Goal: Task Accomplishment & Management: Complete application form

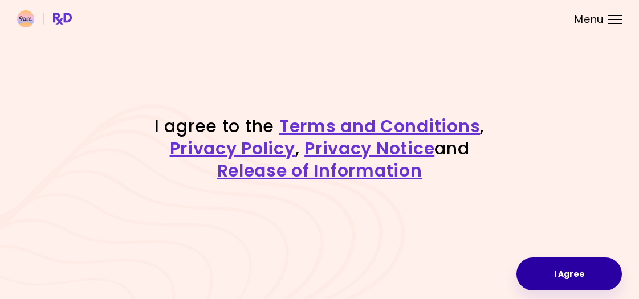
click at [555, 271] on button "I Agree" at bounding box center [569, 274] width 105 height 33
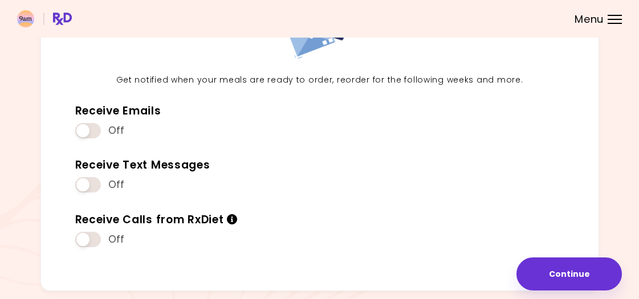
scroll to position [120, 0]
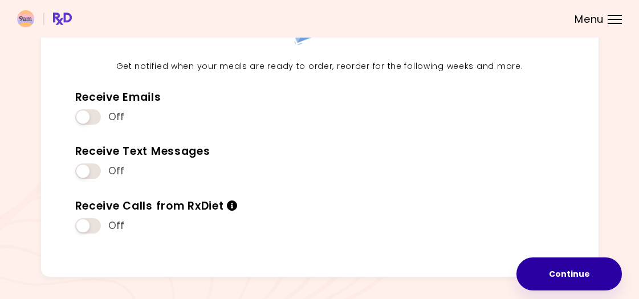
click at [566, 260] on button "Continue" at bounding box center [569, 274] width 105 height 33
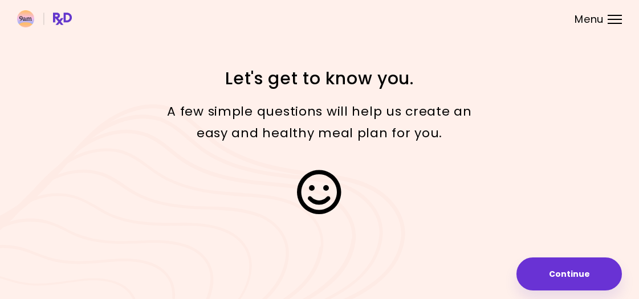
click at [564, 259] on button "Continue" at bounding box center [569, 274] width 105 height 33
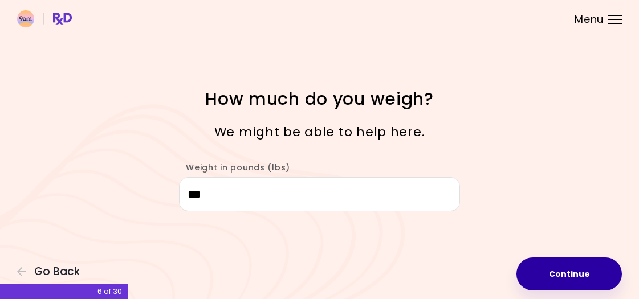
click at [574, 280] on button "Continue" at bounding box center [569, 274] width 105 height 33
select select "****"
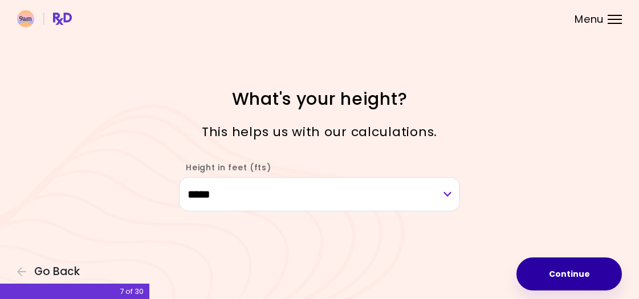
click at [574, 280] on button "Continue" at bounding box center [569, 274] width 105 height 33
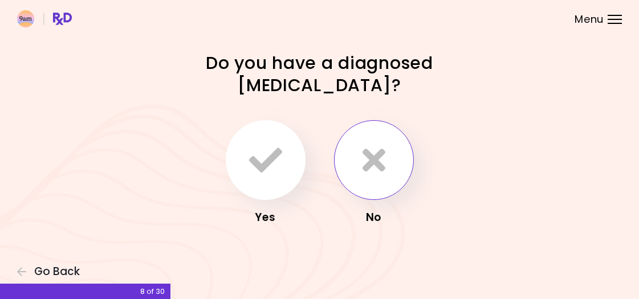
click at [358, 182] on button "button" at bounding box center [374, 160] width 80 height 80
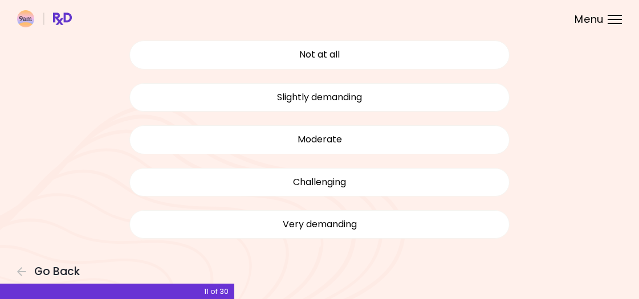
scroll to position [105, 0]
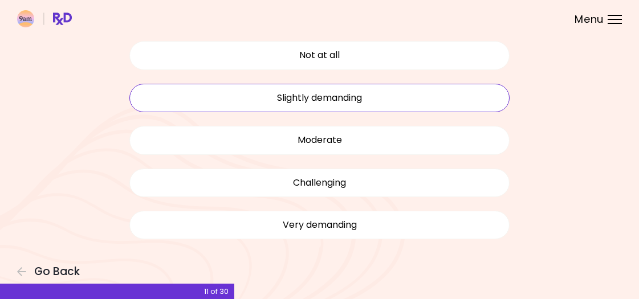
click at [385, 95] on button "Slightly demanding" at bounding box center [319, 98] width 381 height 29
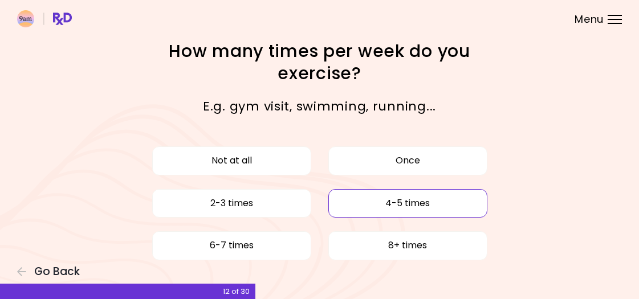
click at [371, 197] on button "4-5 times" at bounding box center [407, 203] width 159 height 29
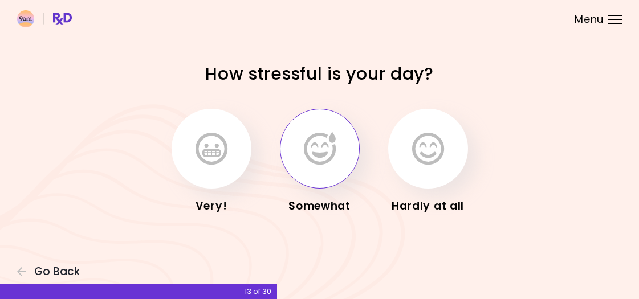
click at [334, 164] on icon "button" at bounding box center [320, 148] width 32 height 33
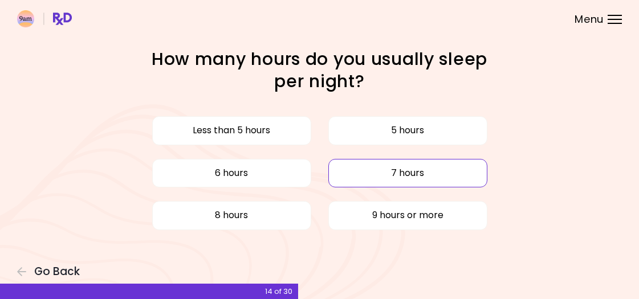
click at [334, 164] on button "7 hours" at bounding box center [407, 173] width 159 height 29
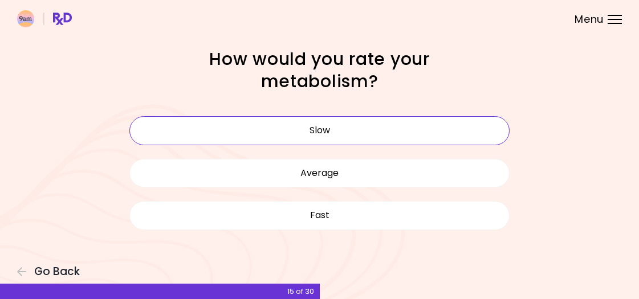
click at [334, 139] on button "Slow" at bounding box center [319, 130] width 381 height 29
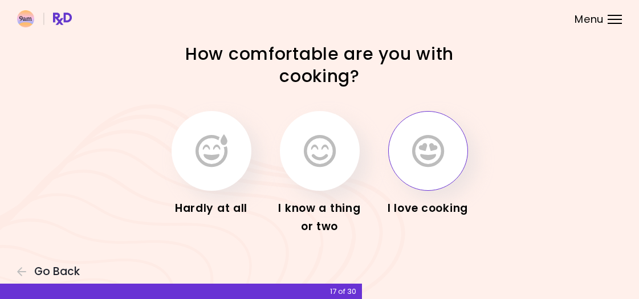
click at [405, 151] on button "button" at bounding box center [428, 151] width 80 height 80
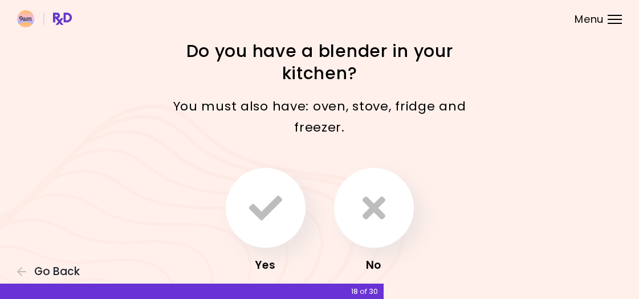
click at [303, 192] on div "Yes" at bounding box center [265, 221] width 91 height 107
click at [282, 206] on button "button" at bounding box center [266, 208] width 80 height 80
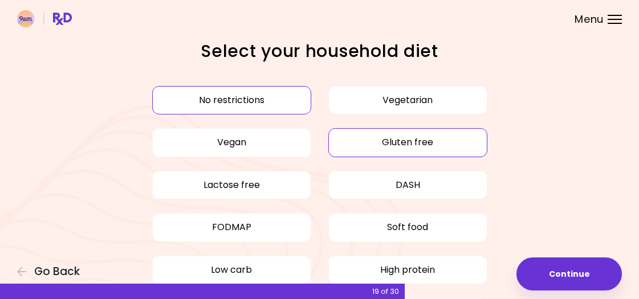
click at [391, 144] on button "Gluten free" at bounding box center [407, 142] width 159 height 29
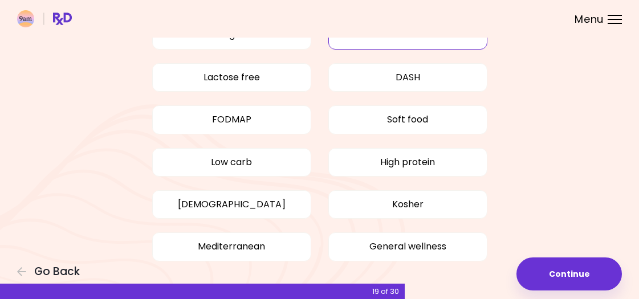
scroll to position [108, 0]
click at [395, 158] on button "High protein" at bounding box center [407, 162] width 159 height 29
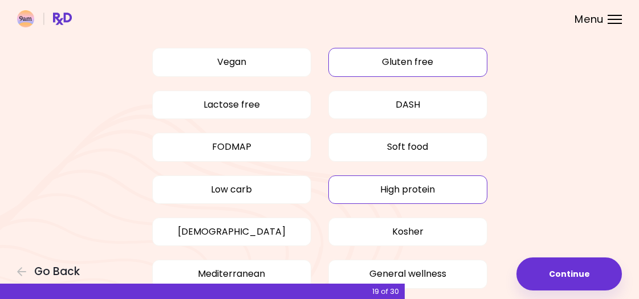
scroll to position [81, 0]
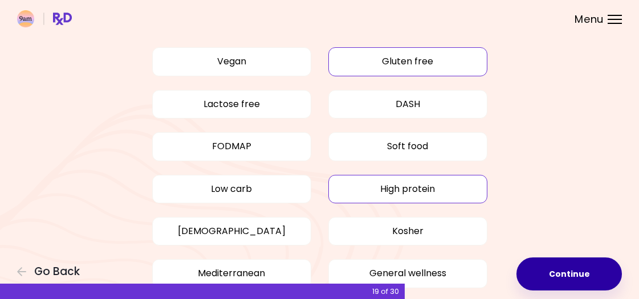
click at [534, 268] on button "Continue" at bounding box center [569, 274] width 105 height 33
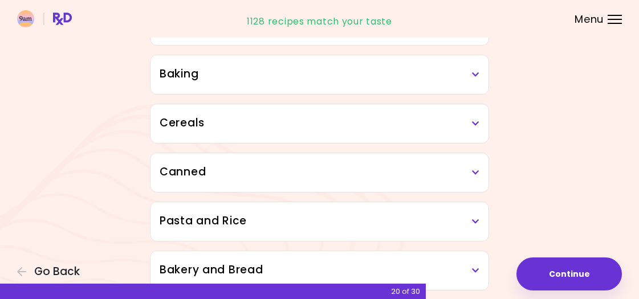
scroll to position [582, 0]
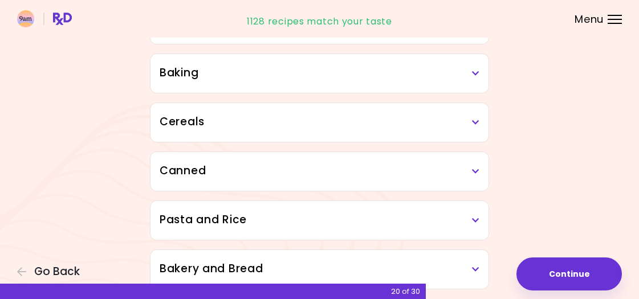
click at [477, 121] on icon at bounding box center [475, 123] width 7 height 8
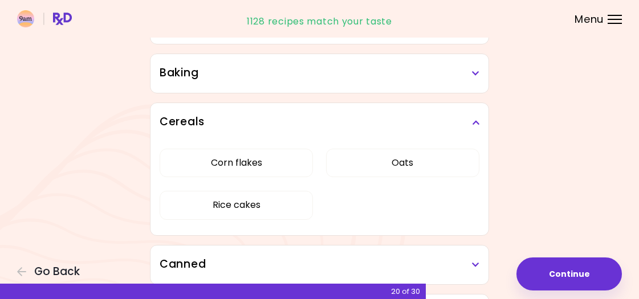
click at [477, 123] on icon at bounding box center [475, 123] width 7 height 8
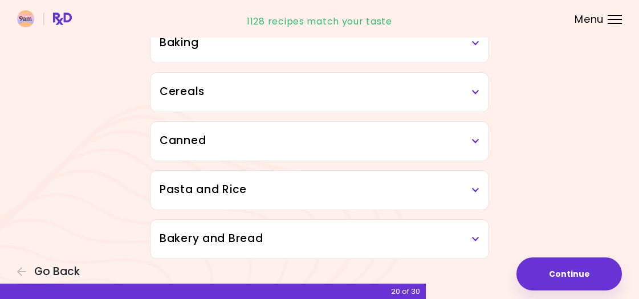
scroll to position [612, 0]
click at [478, 245] on h3 "Bakery and Bread" at bounding box center [320, 239] width 320 height 17
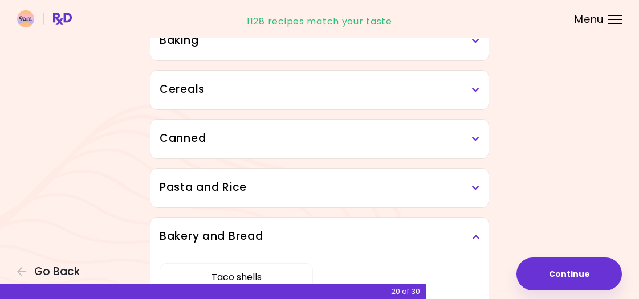
scroll to position [609, 0]
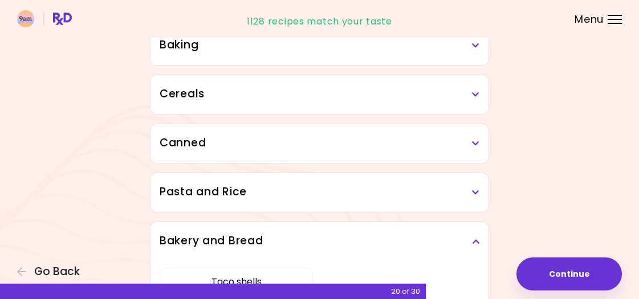
click at [475, 194] on icon at bounding box center [475, 193] width 7 height 8
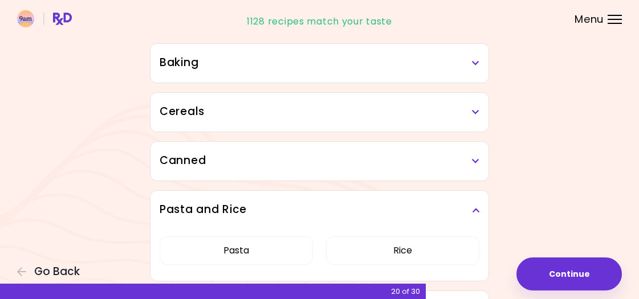
scroll to position [591, 0]
click at [475, 157] on h3 "Canned" at bounding box center [320, 161] width 320 height 17
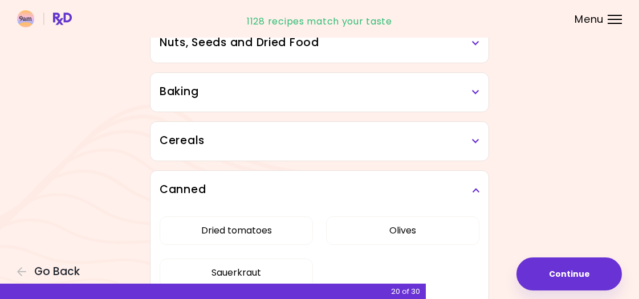
scroll to position [562, 0]
click at [474, 140] on icon at bounding box center [475, 142] width 7 height 8
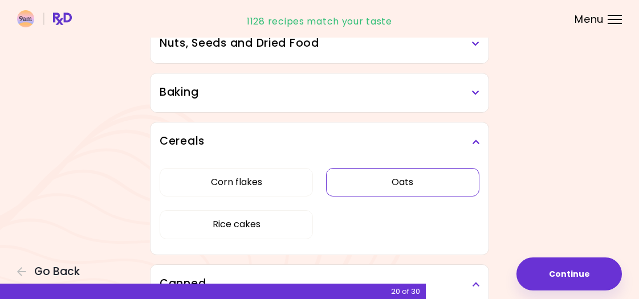
click at [384, 171] on button "Oats" at bounding box center [402, 182] width 153 height 29
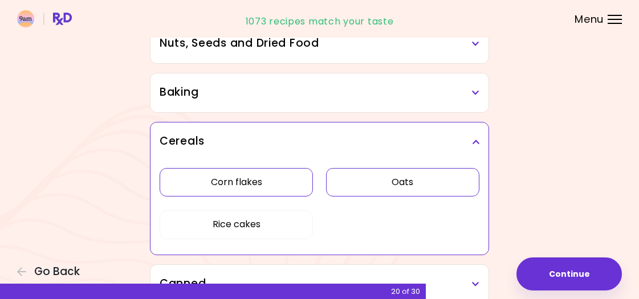
click at [295, 194] on button "Corn flakes" at bounding box center [236, 182] width 153 height 29
click at [288, 225] on button "Rice cakes" at bounding box center [236, 224] width 153 height 29
click at [357, 193] on button "Oats" at bounding box center [402, 182] width 153 height 29
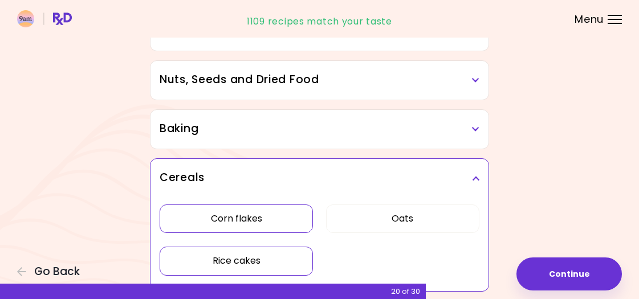
scroll to position [523, 0]
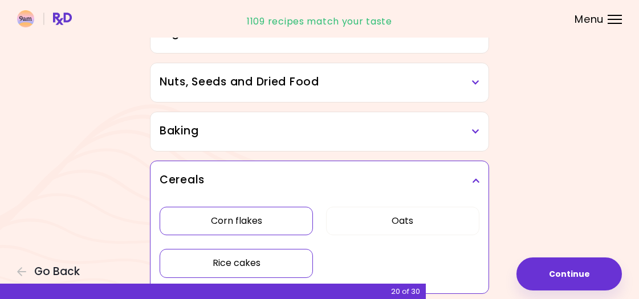
click at [371, 129] on h3 "Baking" at bounding box center [320, 131] width 320 height 17
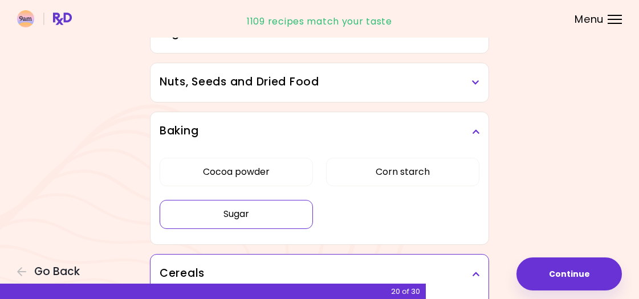
click at [302, 210] on button "Sugar" at bounding box center [236, 214] width 153 height 29
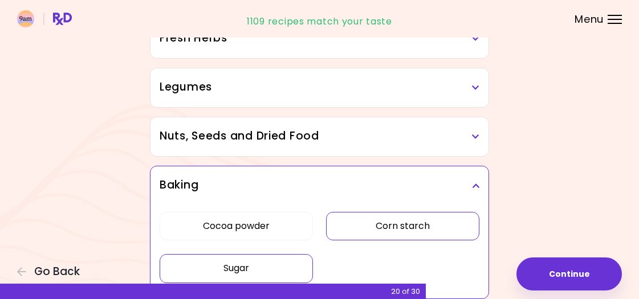
scroll to position [469, 0]
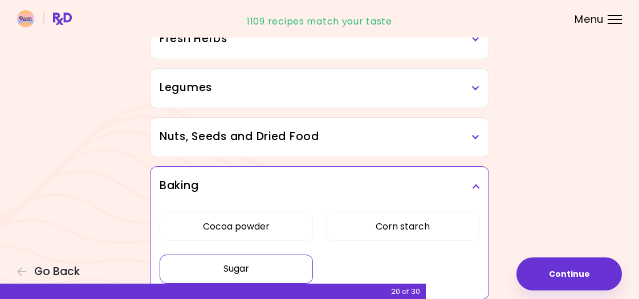
click at [380, 128] on div "Nuts, Seeds and Dried Food" at bounding box center [320, 137] width 338 height 39
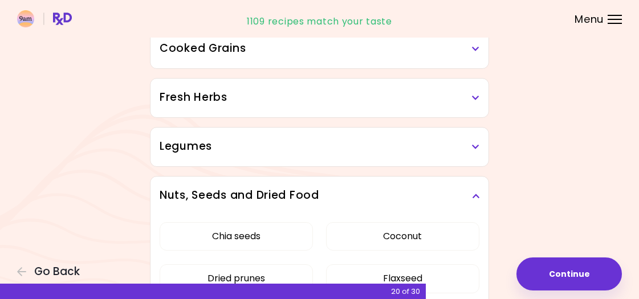
scroll to position [409, 0]
click at [381, 137] on div "Legumes" at bounding box center [320, 147] width 338 height 39
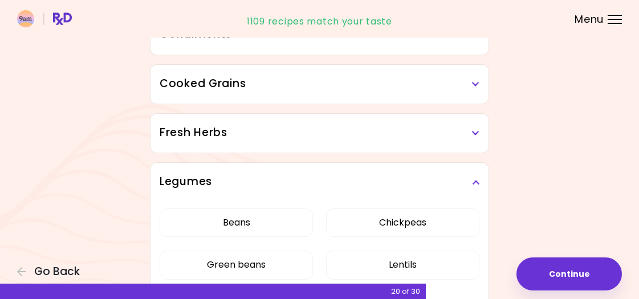
scroll to position [373, 0]
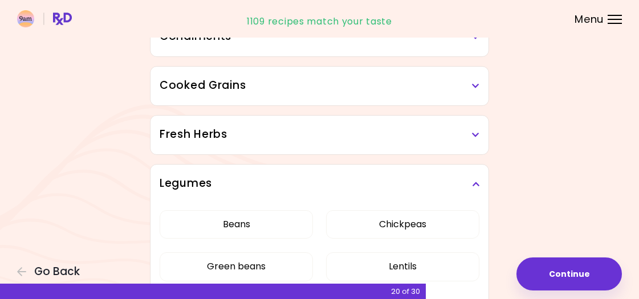
click at [381, 137] on h3 "Fresh Herbs" at bounding box center [320, 135] width 320 height 17
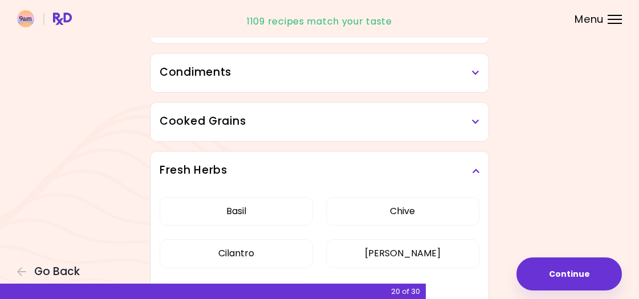
scroll to position [330, 0]
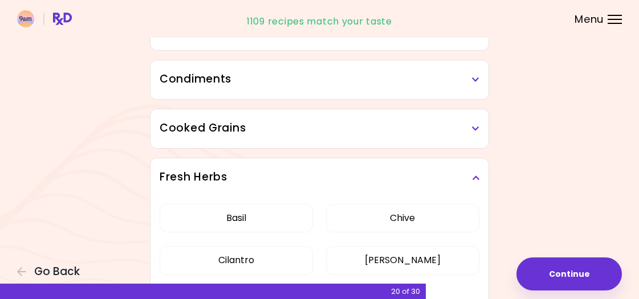
click at [381, 127] on h3 "Cooked Grains" at bounding box center [320, 128] width 320 height 17
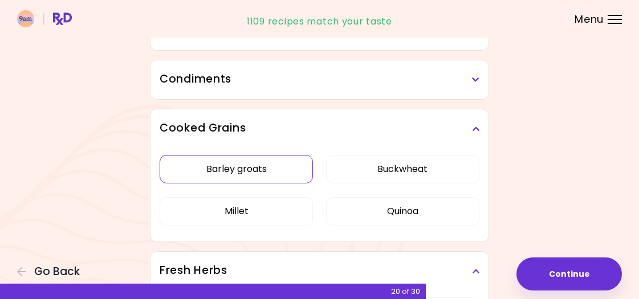
click at [292, 173] on button "Barley groats" at bounding box center [236, 169] width 153 height 29
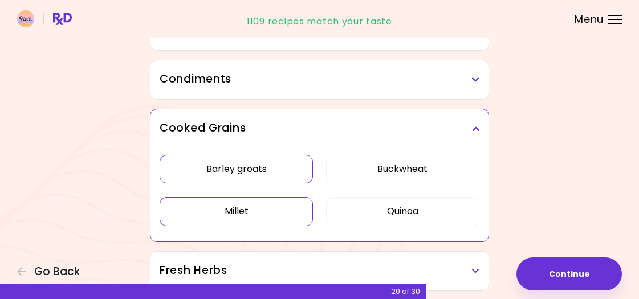
click at [283, 207] on button "Millet" at bounding box center [236, 211] width 153 height 29
click at [340, 177] on button "Buckwheat" at bounding box center [402, 169] width 153 height 29
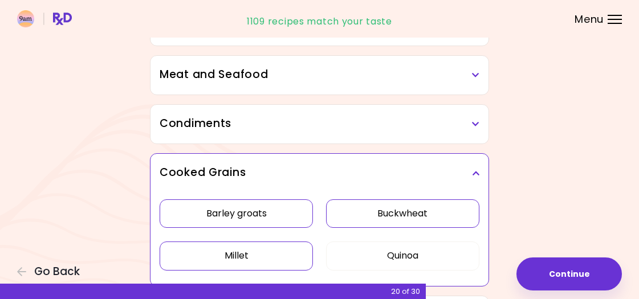
click at [337, 131] on h3 "Condiments" at bounding box center [320, 124] width 320 height 17
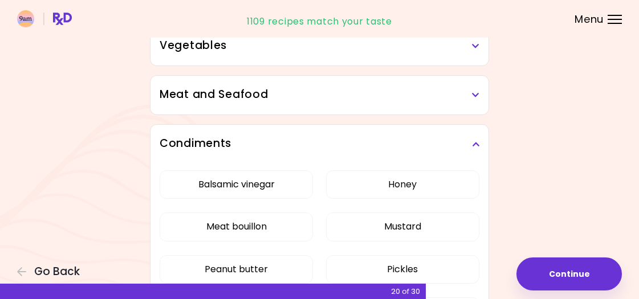
scroll to position [263, 0]
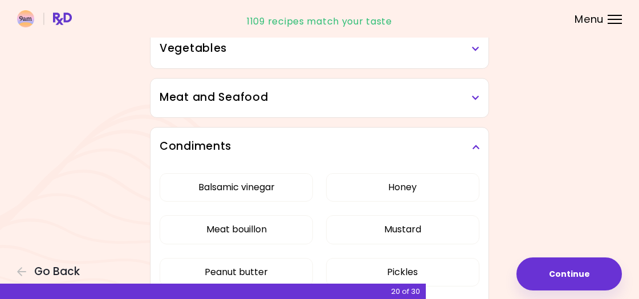
click at [338, 100] on h3 "Meat and Seafood" at bounding box center [320, 98] width 320 height 17
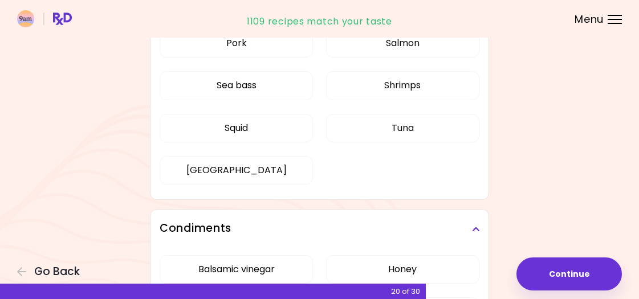
scroll to position [445, 0]
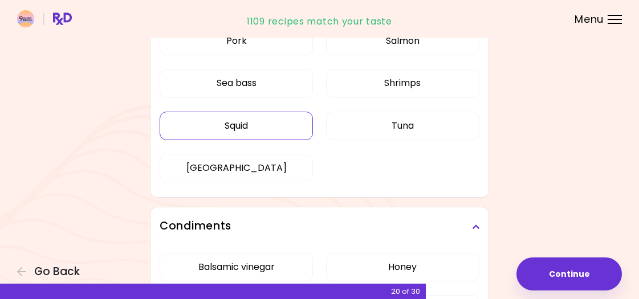
click at [288, 134] on button "Squid" at bounding box center [236, 126] width 153 height 29
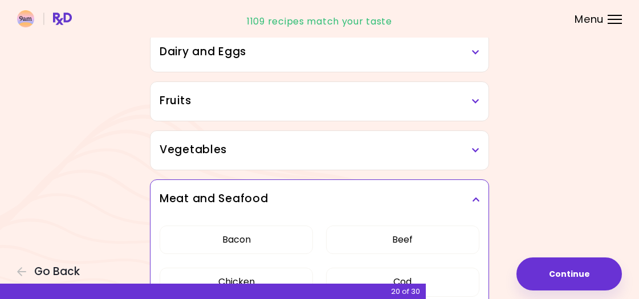
scroll to position [158, 0]
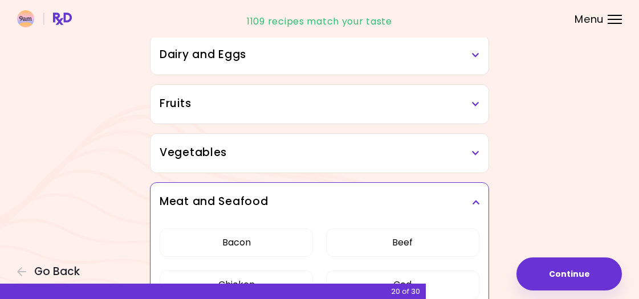
click at [290, 102] on h3 "Fruits" at bounding box center [320, 104] width 320 height 17
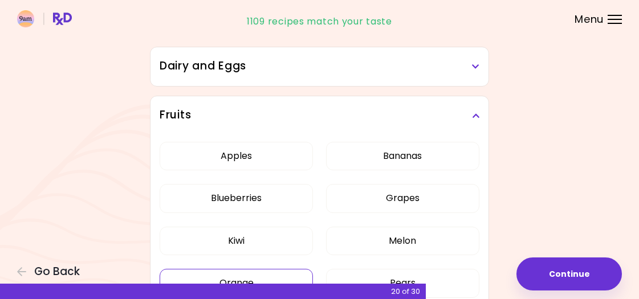
scroll to position [147, 0]
click at [292, 67] on h3 "Dairy and Eggs" at bounding box center [320, 67] width 320 height 17
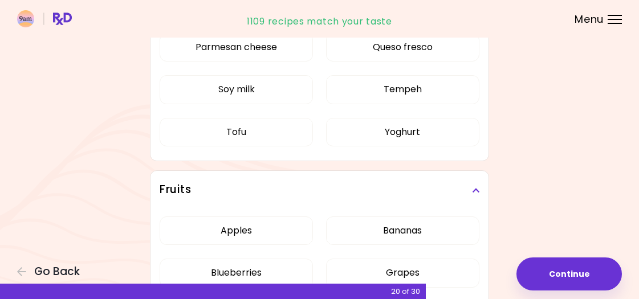
scroll to position [424, 0]
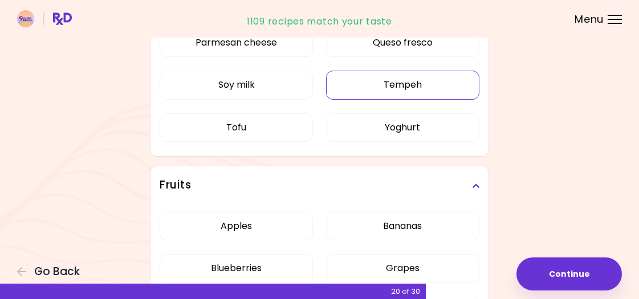
click at [388, 92] on button "Tempeh" at bounding box center [402, 85] width 153 height 29
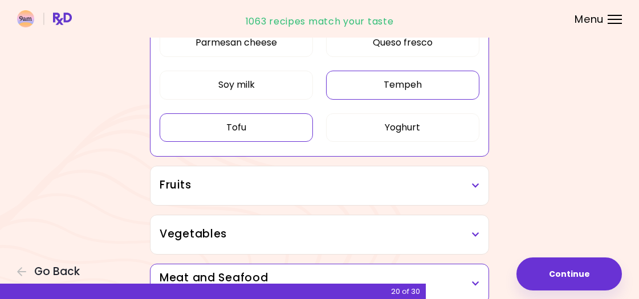
click at [266, 132] on button "Tofu" at bounding box center [236, 127] width 153 height 29
click at [267, 91] on button "Soy milk" at bounding box center [236, 85] width 153 height 29
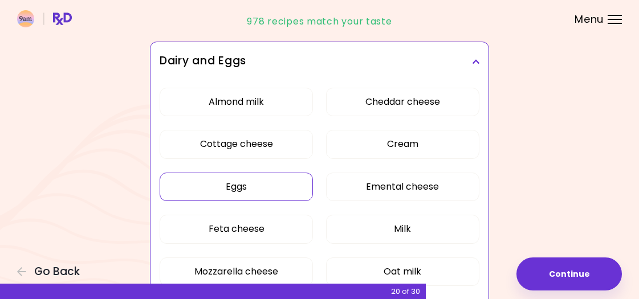
scroll to position [148, 0]
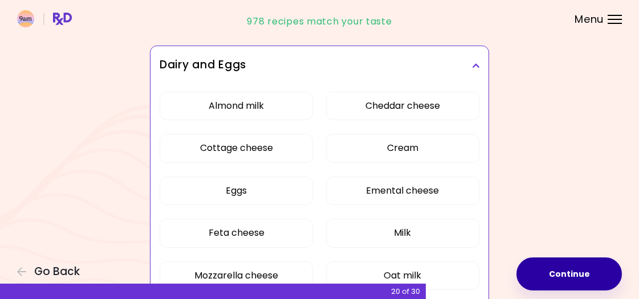
click at [555, 271] on button "Continue" at bounding box center [569, 274] width 105 height 33
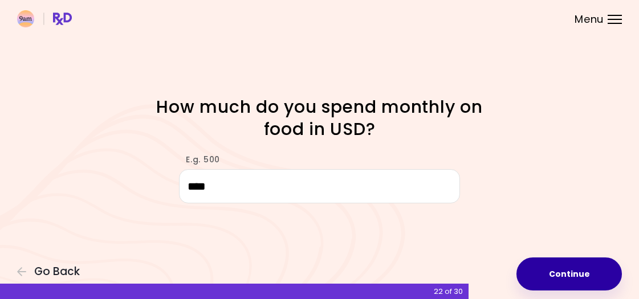
type input "****"
click at [599, 266] on button "Continue" at bounding box center [569, 274] width 105 height 33
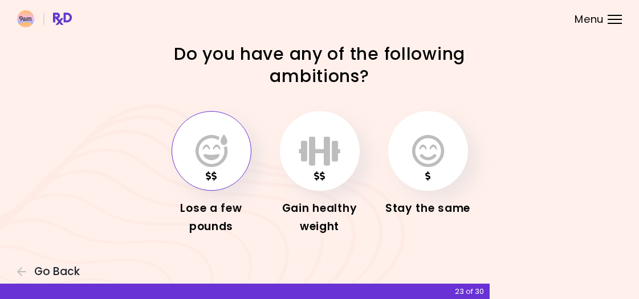
click at [204, 148] on icon "button" at bounding box center [212, 151] width 32 height 33
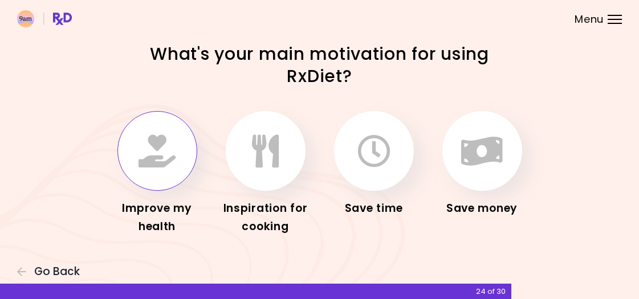
click at [145, 153] on icon "button" at bounding box center [157, 151] width 37 height 33
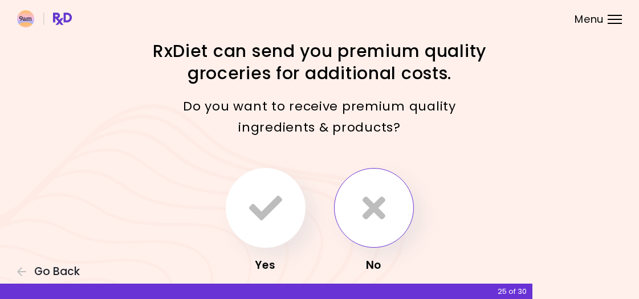
click at [372, 213] on icon "button" at bounding box center [374, 208] width 23 height 33
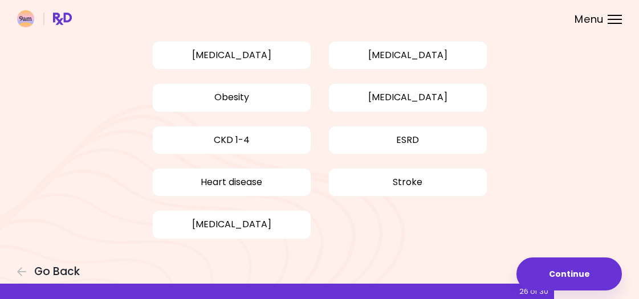
scroll to position [148, 0]
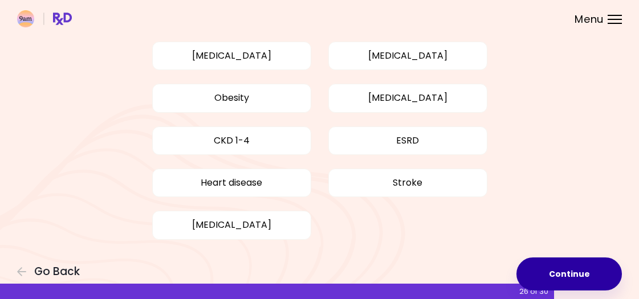
click at [543, 268] on button "Continue" at bounding box center [569, 274] width 105 height 33
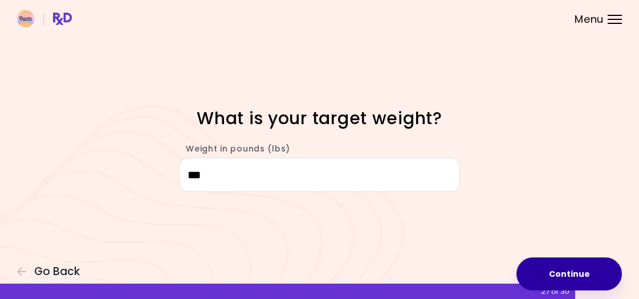
type input "***"
click at [585, 264] on button "Continue" at bounding box center [569, 274] width 105 height 33
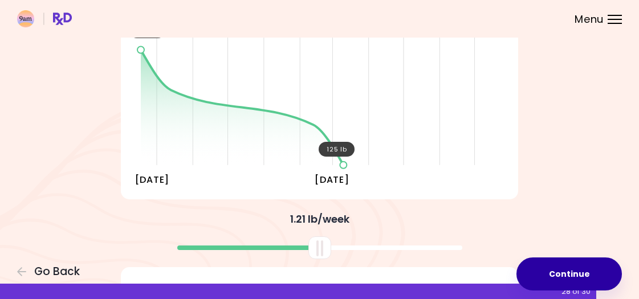
scroll to position [143, 0]
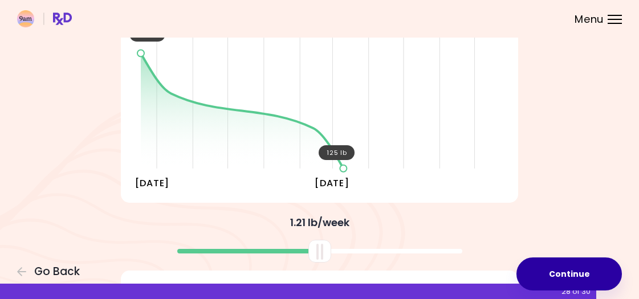
click at [560, 280] on button "Continue" at bounding box center [569, 274] width 105 height 33
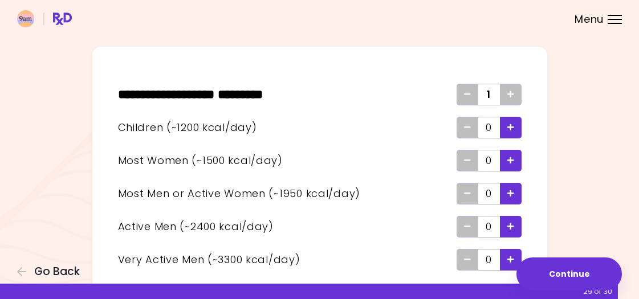
scroll to position [51, 0]
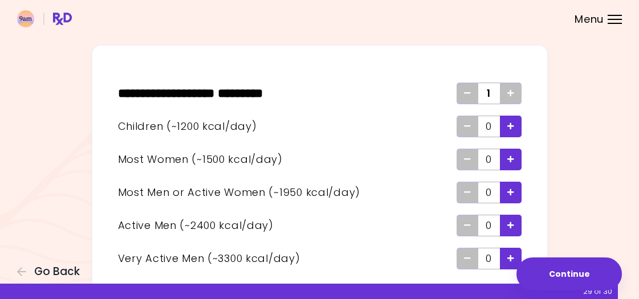
click at [509, 125] on icon "Add - Child" at bounding box center [510, 126] width 7 height 7
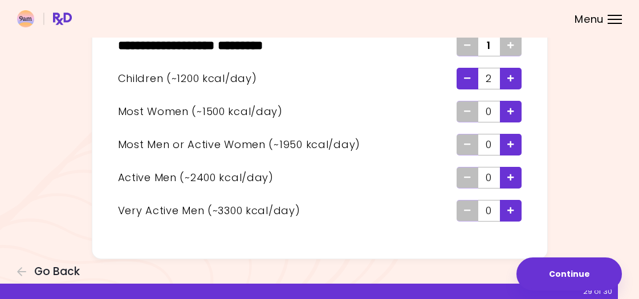
scroll to position [99, 0]
click at [511, 144] on icon "Add - Man or Active Woman" at bounding box center [510, 144] width 7 height 7
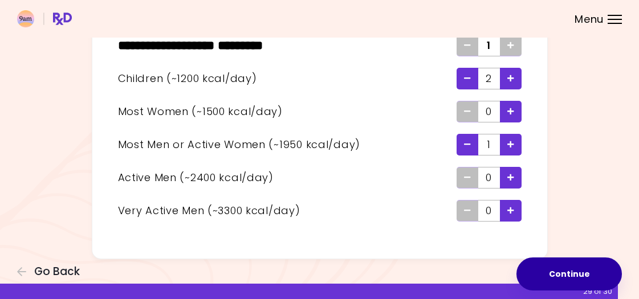
click at [552, 269] on button "Continue" at bounding box center [569, 274] width 105 height 33
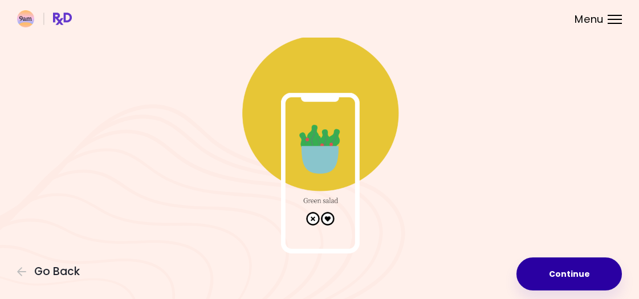
scroll to position [50, 0]
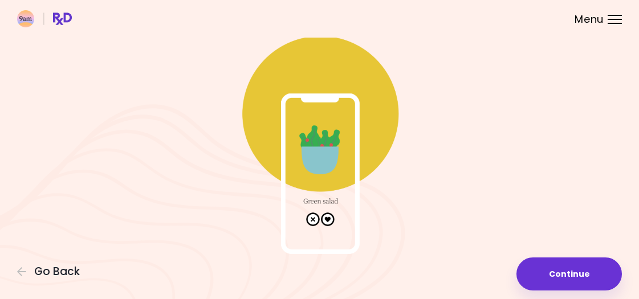
click at [330, 220] on img at bounding box center [320, 140] width 228 height 228
click at [326, 221] on img at bounding box center [320, 140] width 228 height 228
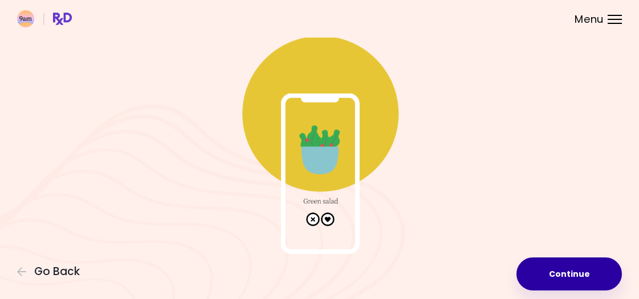
click at [571, 267] on button "Continue" at bounding box center [569, 274] width 105 height 33
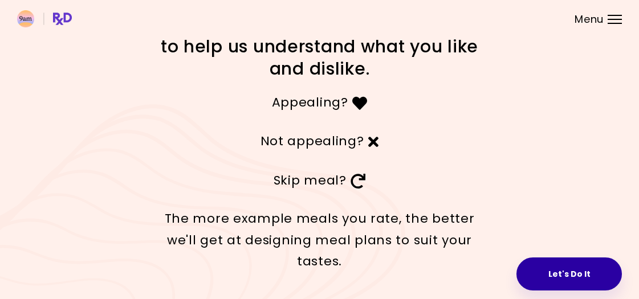
scroll to position [26, 0]
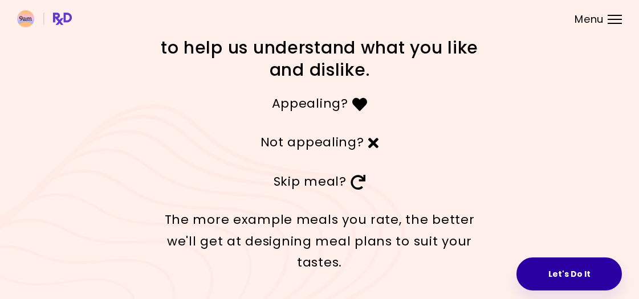
click at [538, 286] on button "Let's Do It" at bounding box center [569, 274] width 105 height 33
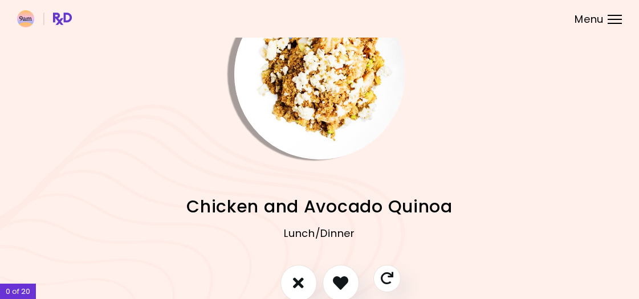
scroll to position [47, 0]
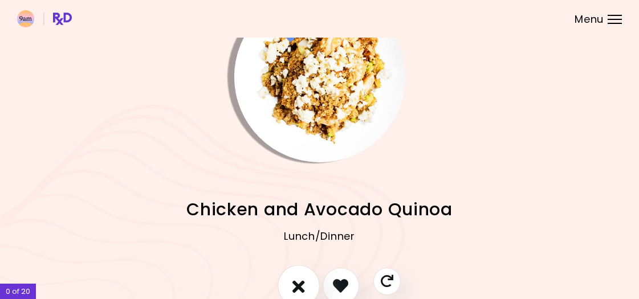
click at [312, 278] on button "I don't like this recipe" at bounding box center [299, 286] width 42 height 42
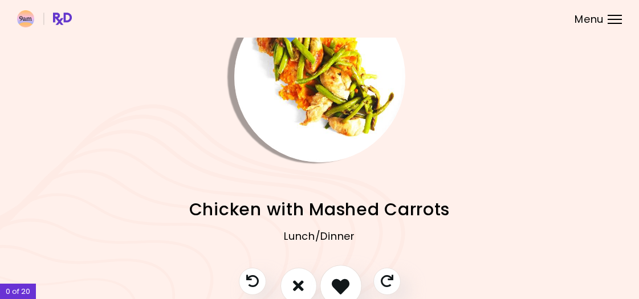
click at [334, 283] on icon "I like this recipe" at bounding box center [341, 286] width 18 height 18
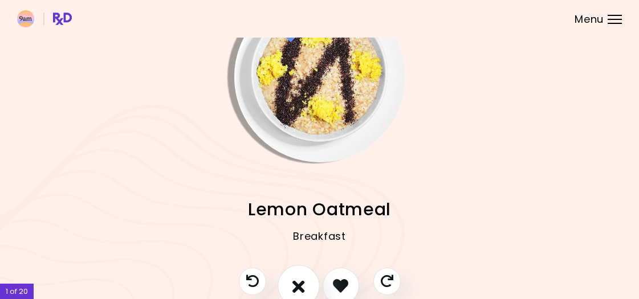
click at [303, 283] on icon "I don't like this recipe" at bounding box center [298, 286] width 13 height 18
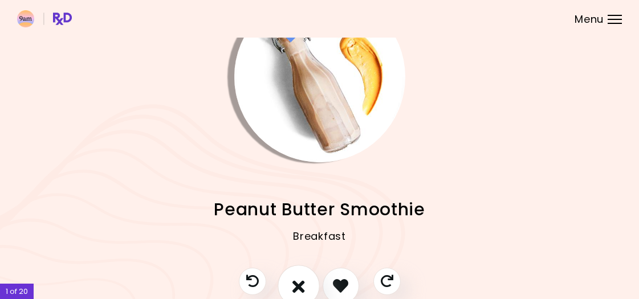
click at [304, 285] on icon "I don't like this recipe" at bounding box center [298, 286] width 13 height 18
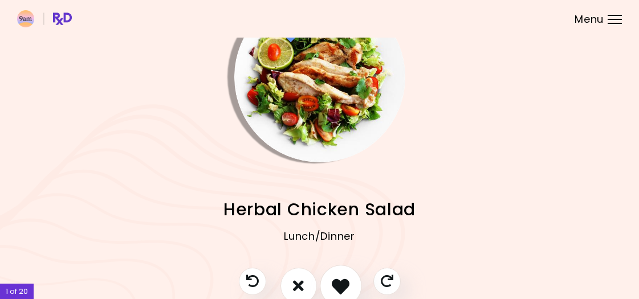
click at [337, 284] on icon "I like this recipe" at bounding box center [341, 286] width 18 height 18
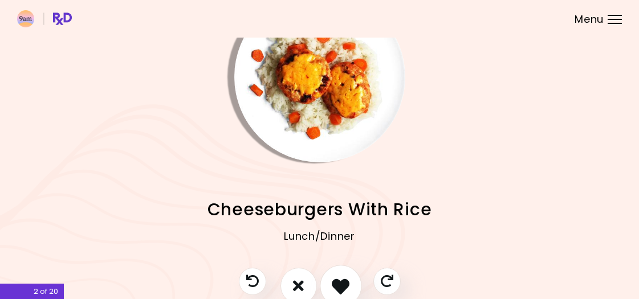
click at [337, 284] on icon "I like this recipe" at bounding box center [341, 286] width 18 height 18
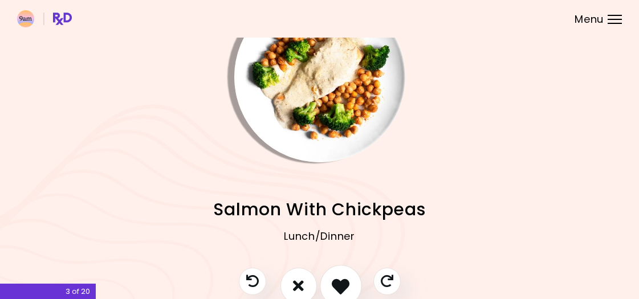
click at [337, 284] on icon "I like this recipe" at bounding box center [341, 286] width 18 height 18
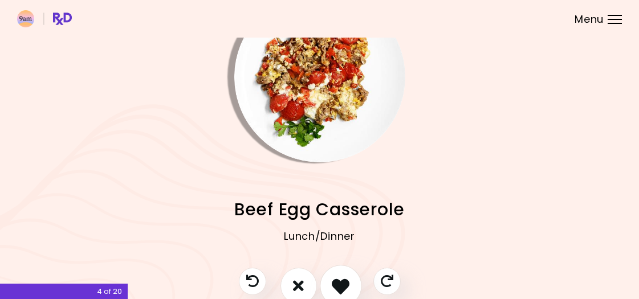
click at [335, 285] on icon "I like this recipe" at bounding box center [341, 286] width 18 height 18
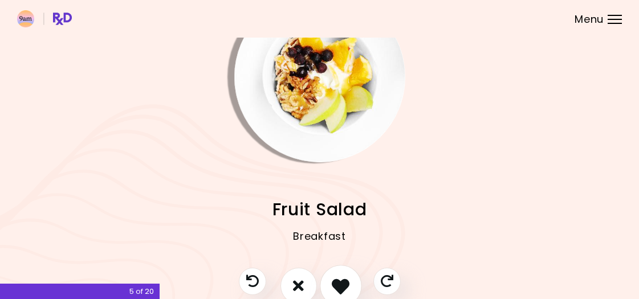
click at [335, 286] on icon "I like this recipe" at bounding box center [341, 286] width 18 height 18
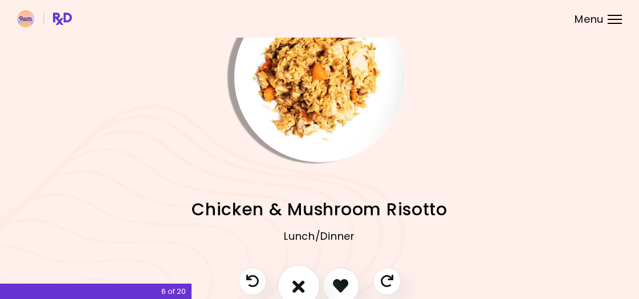
click at [306, 291] on button "I don't like this recipe" at bounding box center [299, 286] width 42 height 42
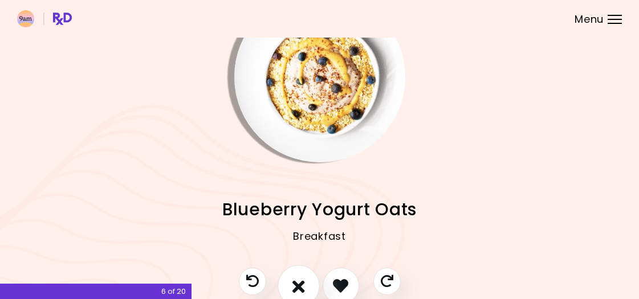
click at [306, 290] on button "I don't like this recipe" at bounding box center [299, 286] width 42 height 42
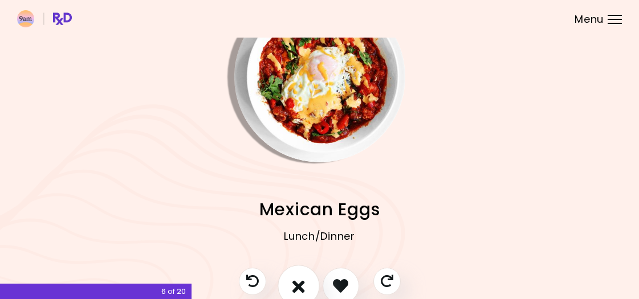
click at [306, 290] on button "I don't like this recipe" at bounding box center [299, 286] width 42 height 42
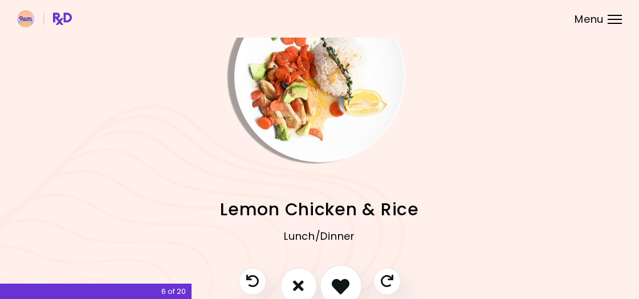
click at [336, 284] on icon "I like this recipe" at bounding box center [341, 286] width 18 height 18
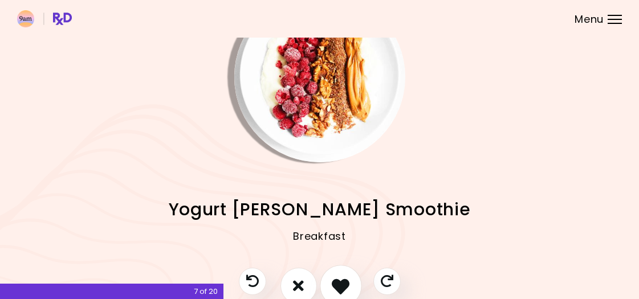
click at [340, 283] on icon "I like this recipe" at bounding box center [341, 286] width 18 height 18
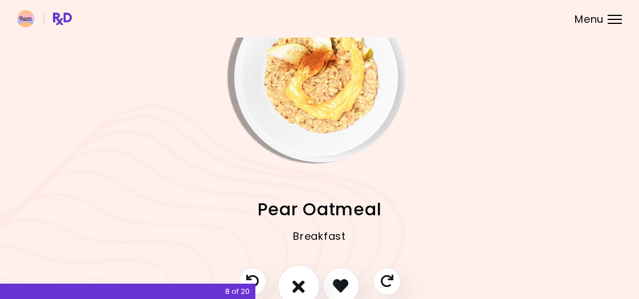
click at [302, 287] on icon "I don't like this recipe" at bounding box center [298, 286] width 13 height 18
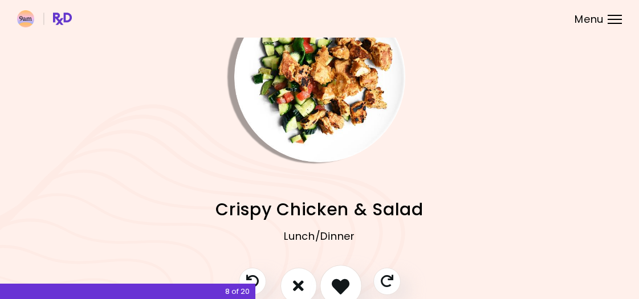
click at [333, 282] on icon "I like this recipe" at bounding box center [341, 286] width 18 height 18
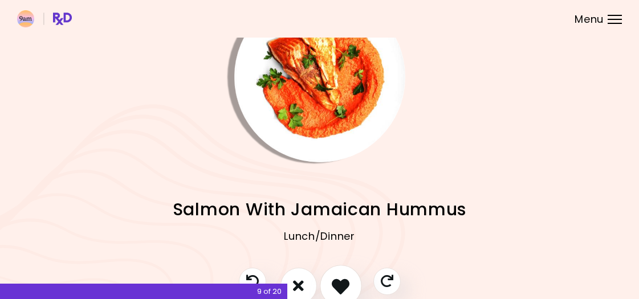
click at [333, 283] on icon "I like this recipe" at bounding box center [341, 286] width 18 height 18
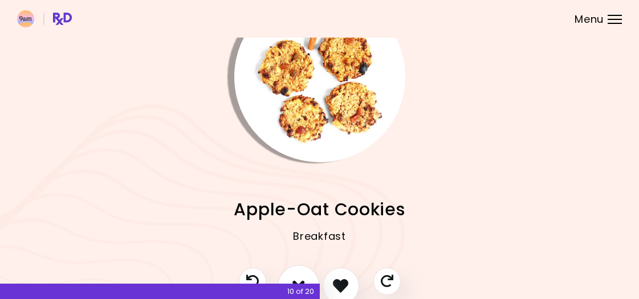
click at [300, 278] on icon "I don't like this recipe" at bounding box center [298, 286] width 13 height 18
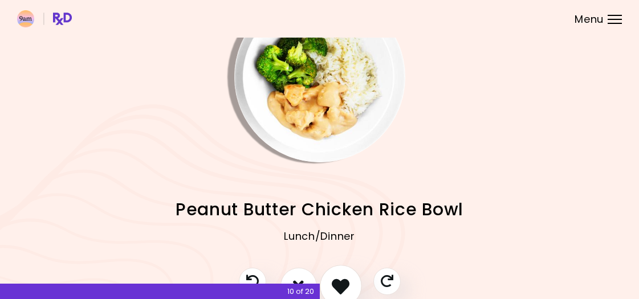
click at [345, 287] on icon "I like this recipe" at bounding box center [341, 286] width 18 height 18
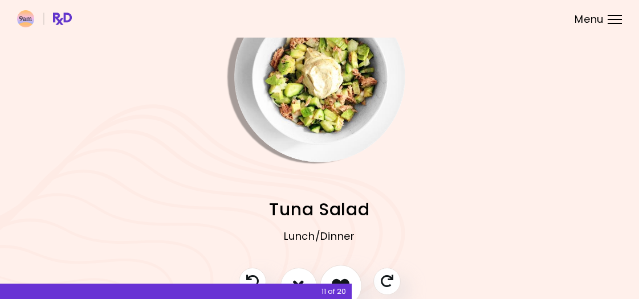
click at [339, 281] on icon "I like this recipe" at bounding box center [341, 286] width 18 height 18
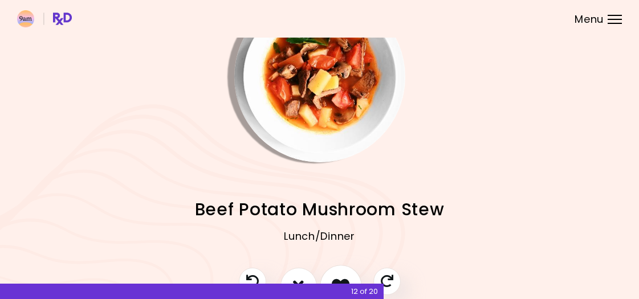
click at [339, 281] on icon "I like this recipe" at bounding box center [341, 286] width 18 height 18
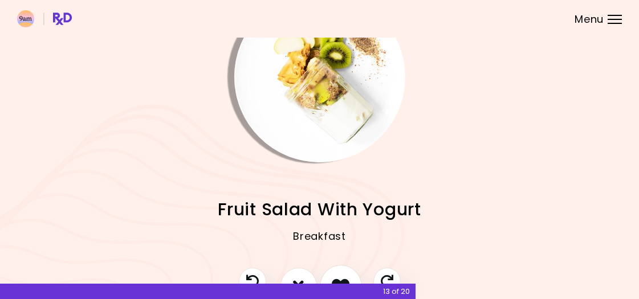
click at [339, 281] on icon "I like this recipe" at bounding box center [341, 286] width 18 height 18
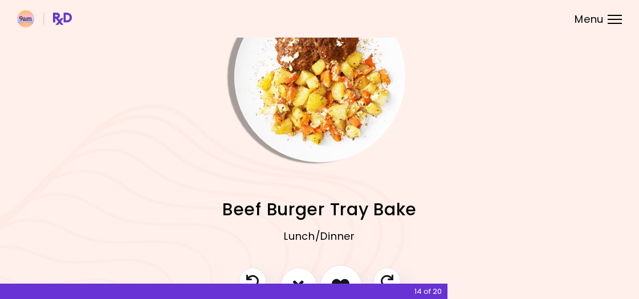
click at [339, 280] on icon "I like this recipe" at bounding box center [341, 286] width 18 height 18
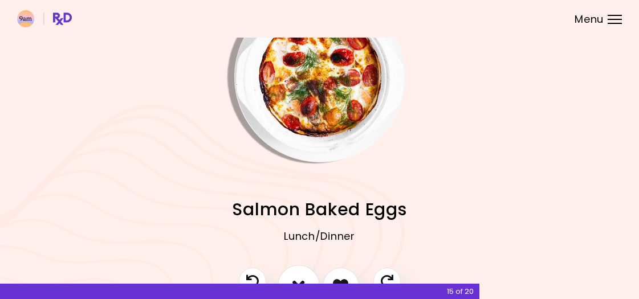
click at [299, 274] on button "I don't like this recipe" at bounding box center [299, 286] width 42 height 42
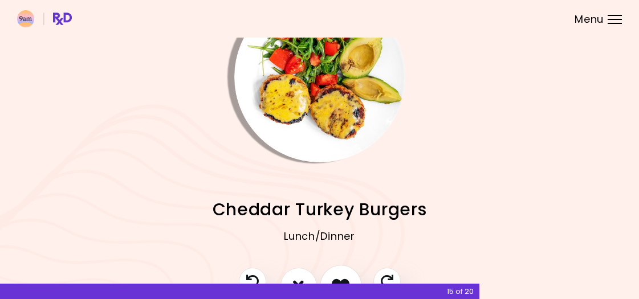
click at [338, 280] on icon "I like this recipe" at bounding box center [341, 286] width 18 height 18
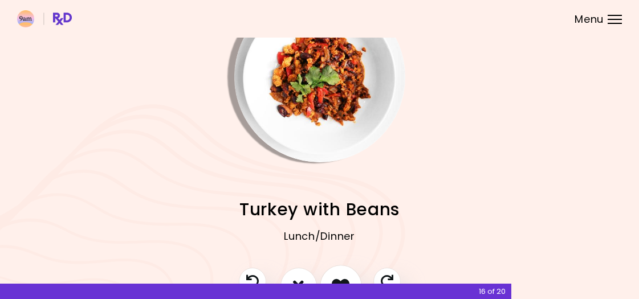
click at [338, 280] on icon "I like this recipe" at bounding box center [341, 286] width 18 height 18
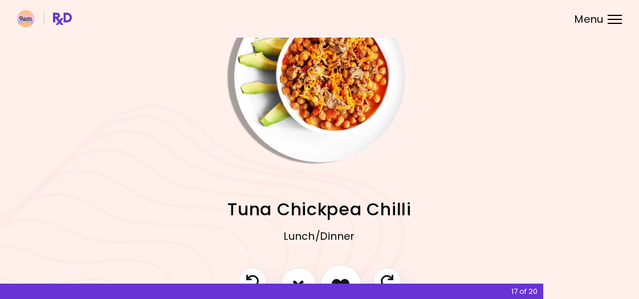
click at [338, 280] on icon "I like this recipe" at bounding box center [341, 286] width 18 height 18
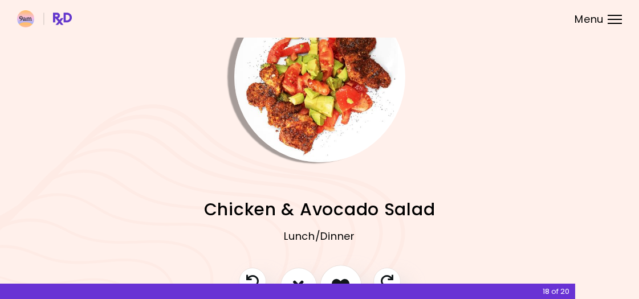
click at [338, 281] on icon "I like this recipe" at bounding box center [341, 286] width 18 height 18
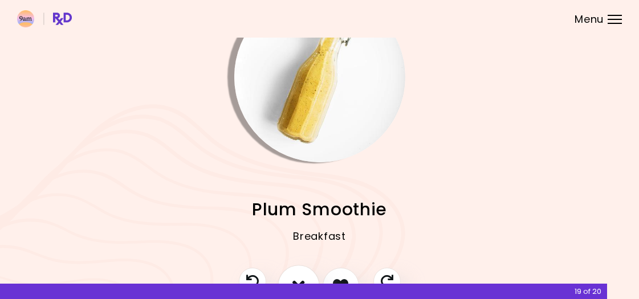
click at [304, 275] on button "I don't like this recipe" at bounding box center [299, 286] width 42 height 42
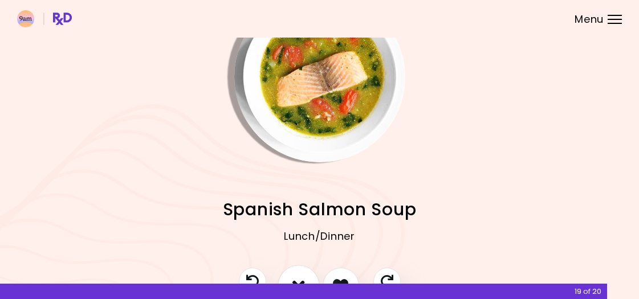
click at [300, 277] on icon "I don't like this recipe" at bounding box center [298, 286] width 13 height 18
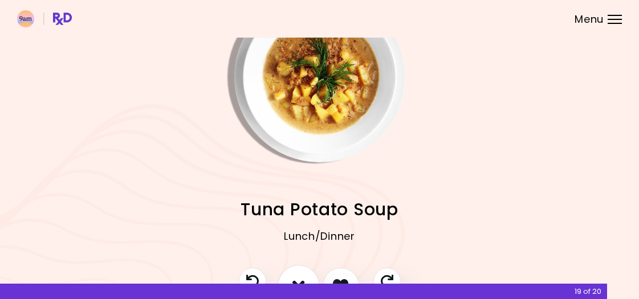
click at [306, 278] on button "I don't like this recipe" at bounding box center [299, 286] width 42 height 42
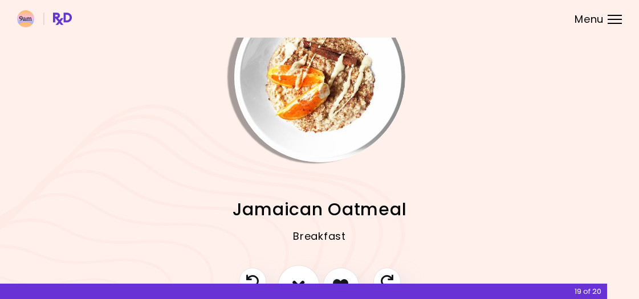
click at [306, 278] on button "I don't like this recipe" at bounding box center [299, 286] width 42 height 42
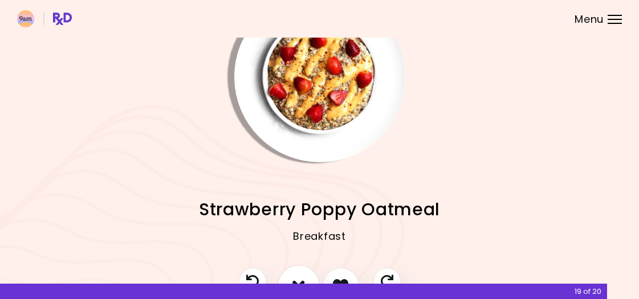
click at [306, 279] on button "I don't like this recipe" at bounding box center [299, 286] width 42 height 42
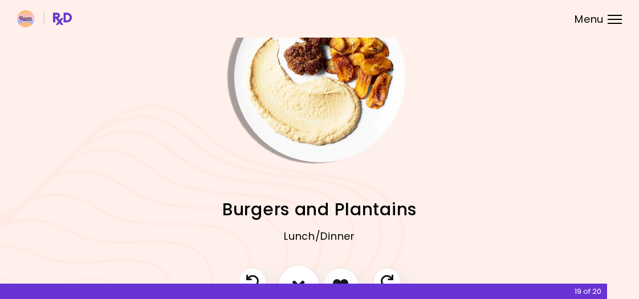
click at [307, 279] on button "I don't like this recipe" at bounding box center [299, 286] width 42 height 42
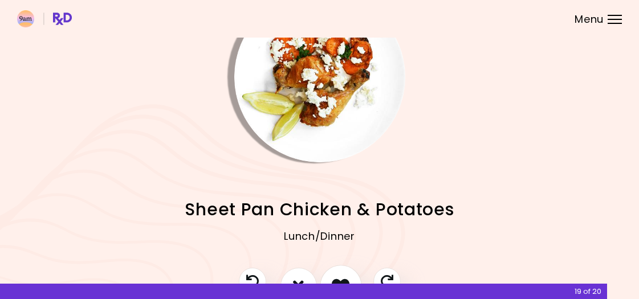
click at [346, 273] on button "I like this recipe" at bounding box center [341, 286] width 42 height 42
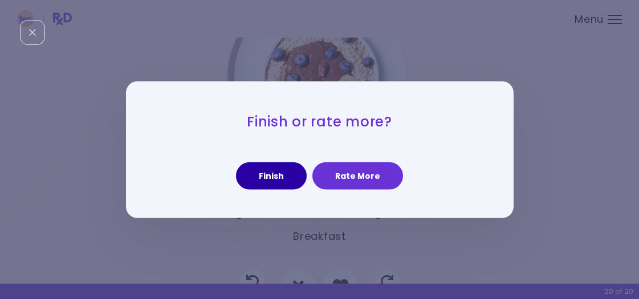
click at [294, 178] on button "Finish" at bounding box center [271, 175] width 71 height 27
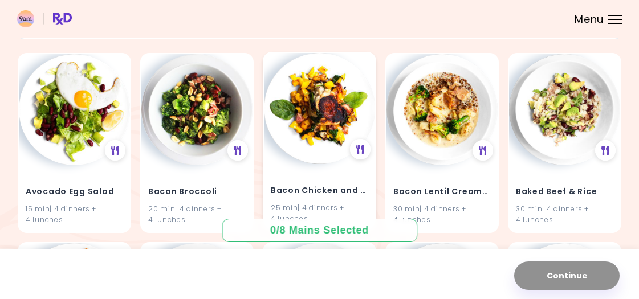
scroll to position [105, 0]
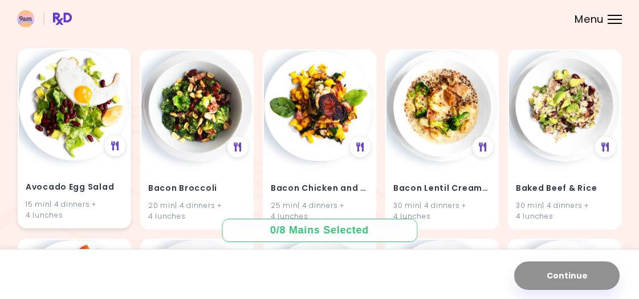
click at [100, 127] on img at bounding box center [74, 105] width 111 height 111
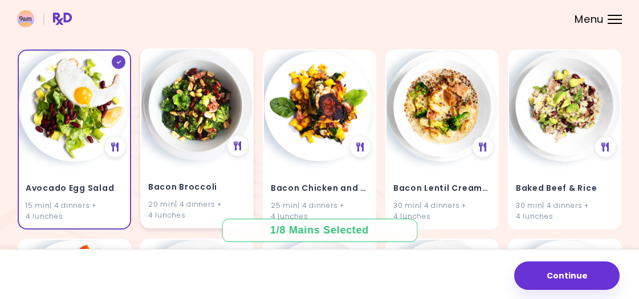
click at [172, 124] on img at bounding box center [196, 105] width 111 height 111
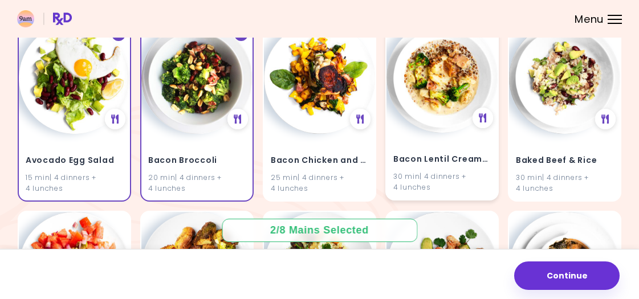
scroll to position [141, 0]
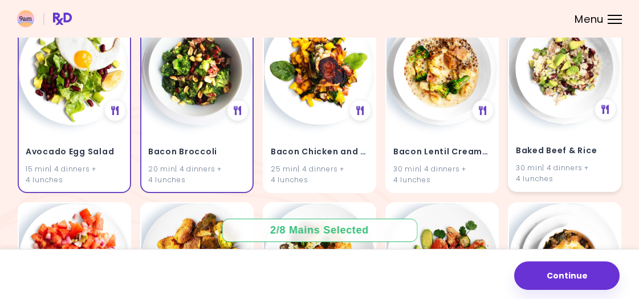
click at [526, 82] on img at bounding box center [564, 68] width 111 height 111
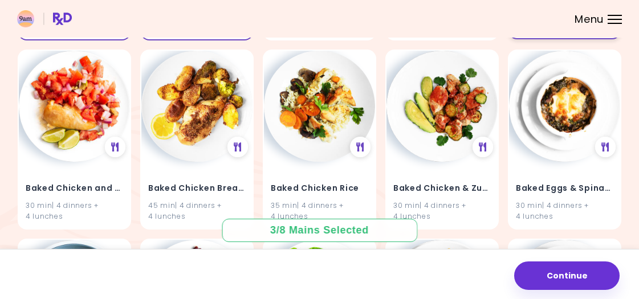
scroll to position [295, 0]
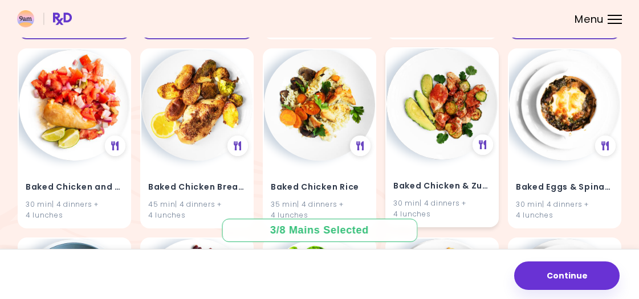
click at [442, 82] on img at bounding box center [442, 103] width 111 height 111
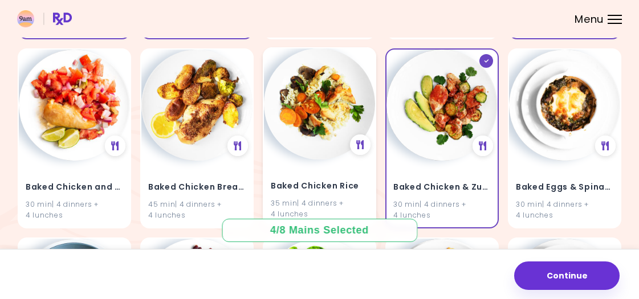
click at [289, 92] on img at bounding box center [319, 103] width 111 height 111
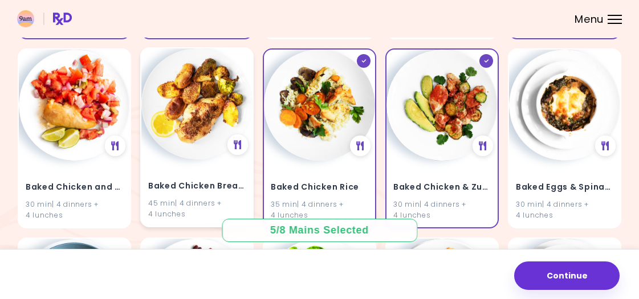
click at [217, 93] on img at bounding box center [196, 103] width 111 height 111
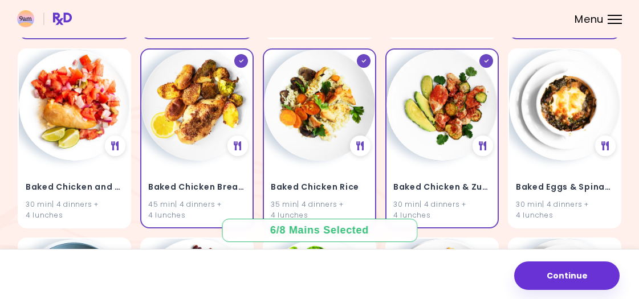
click at [135, 100] on div "Avocado Egg Salad 15 min | 4 dinners + 4 lunches Bacon Broccoli 20 min | 4 dinn…" at bounding box center [319, 233] width 605 height 757
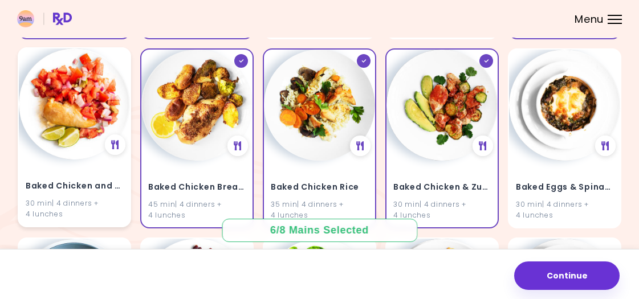
click at [113, 107] on img at bounding box center [74, 103] width 111 height 111
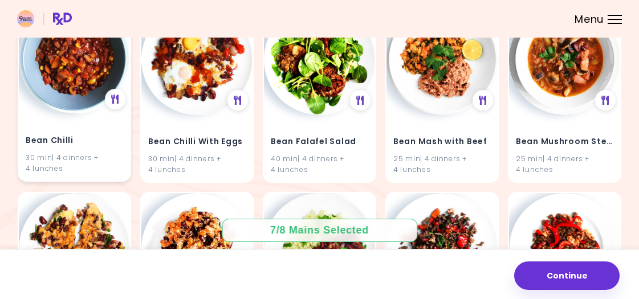
scroll to position [533, 0]
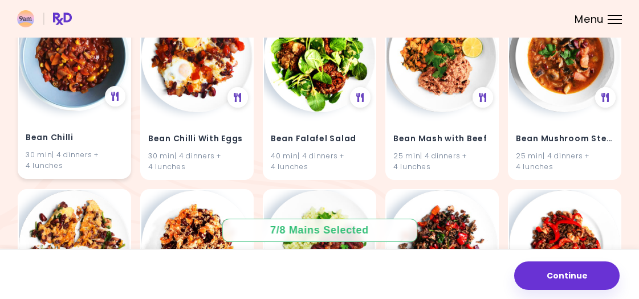
click at [113, 107] on div "Bean Chilli 30 min | 4 dinners + 4 lunches" at bounding box center [74, 89] width 113 height 180
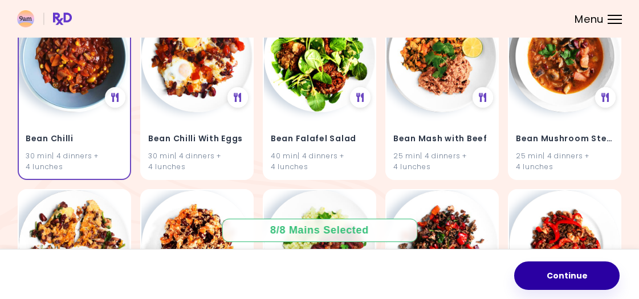
click at [515, 271] on button "Continue" at bounding box center [566, 276] width 105 height 29
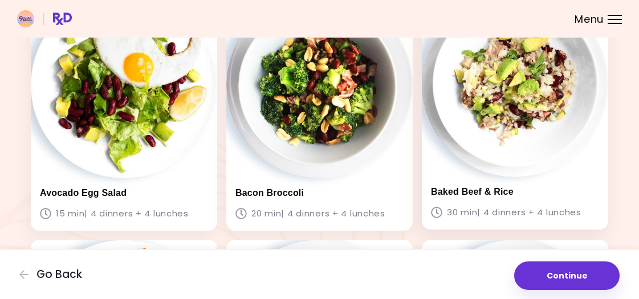
scroll to position [113, 0]
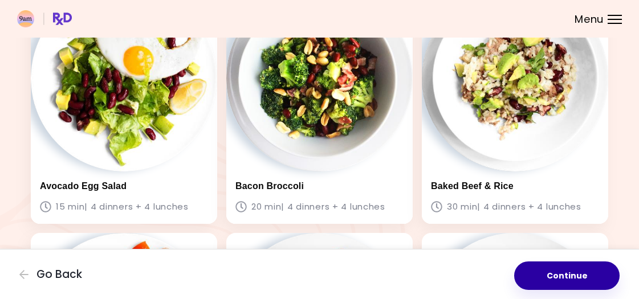
click at [546, 271] on button "Continue" at bounding box center [566, 276] width 105 height 29
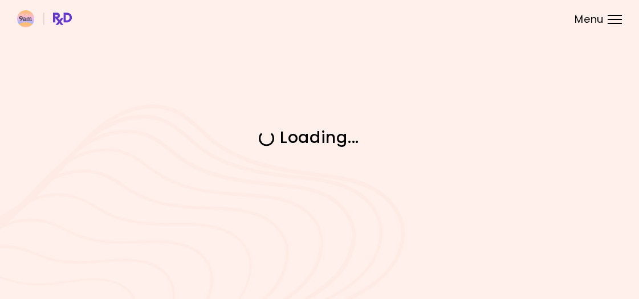
scroll to position [0, 0]
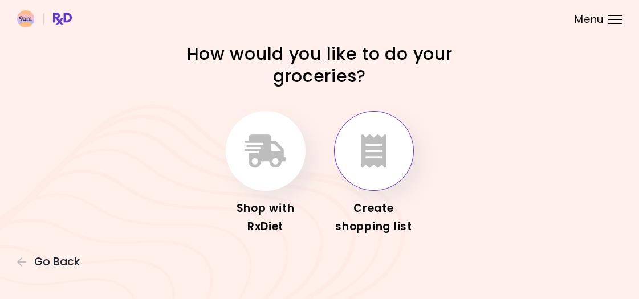
click at [365, 164] on icon "button" at bounding box center [373, 151] width 25 height 33
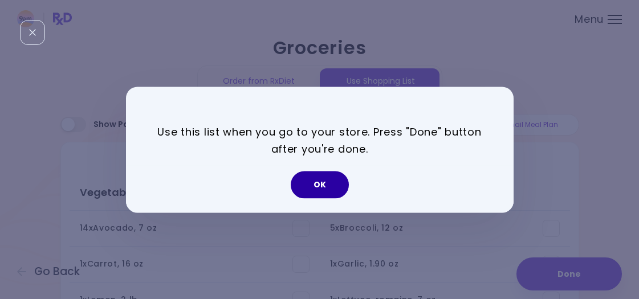
click at [341, 182] on button "OK" at bounding box center [320, 184] width 58 height 27
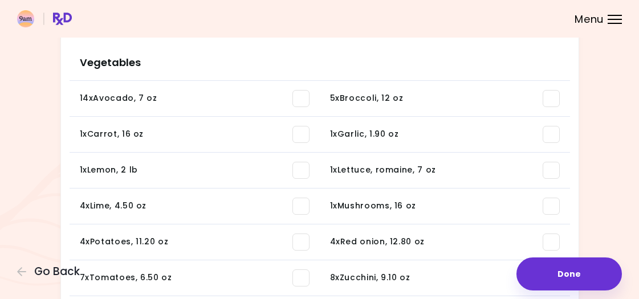
scroll to position [152, 0]
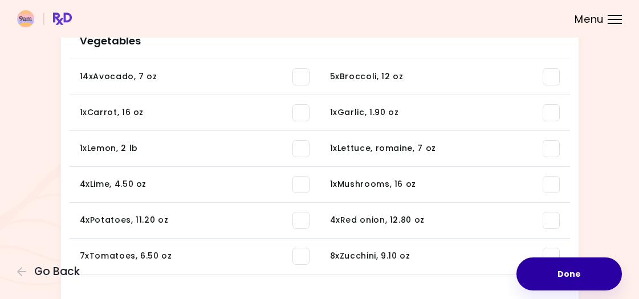
click at [567, 268] on button "Done" at bounding box center [569, 274] width 105 height 33
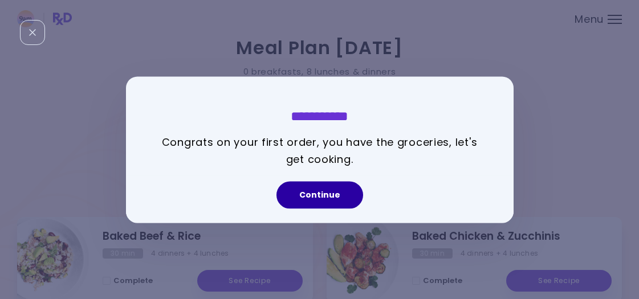
click at [327, 191] on button "Continue" at bounding box center [320, 194] width 87 height 27
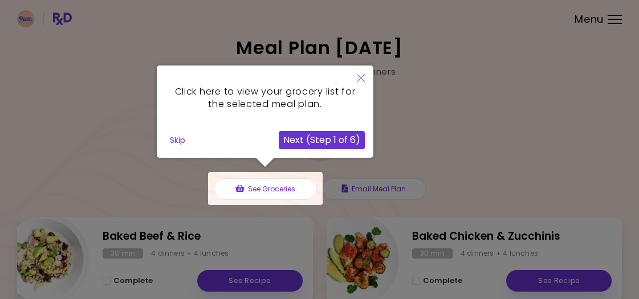
click at [315, 138] on button "Next (Step 1 of 6)" at bounding box center [322, 140] width 86 height 18
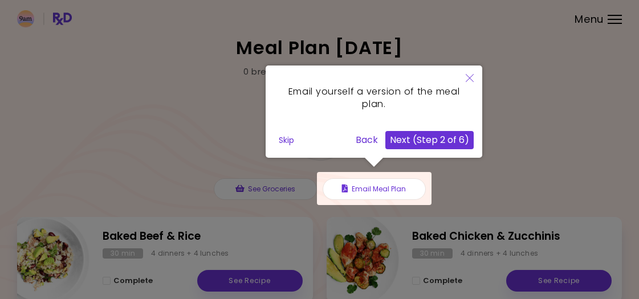
click at [421, 131] on button "Next (Step 2 of 6)" at bounding box center [429, 140] width 88 height 18
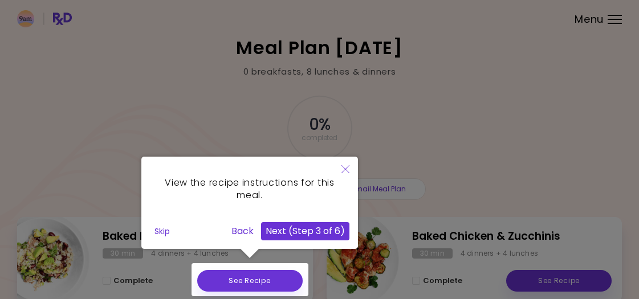
click at [274, 239] on button "Next (Step 3 of 6)" at bounding box center [305, 231] width 88 height 18
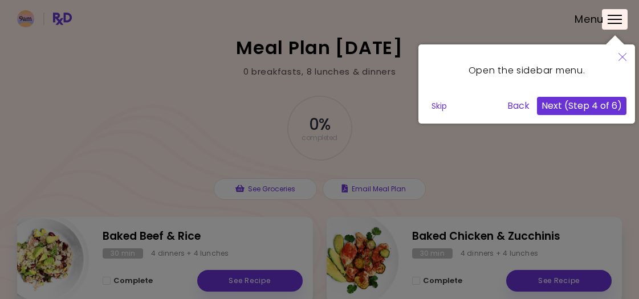
click at [560, 107] on button "Next (Step 4 of 6)" at bounding box center [582, 106] width 90 height 18
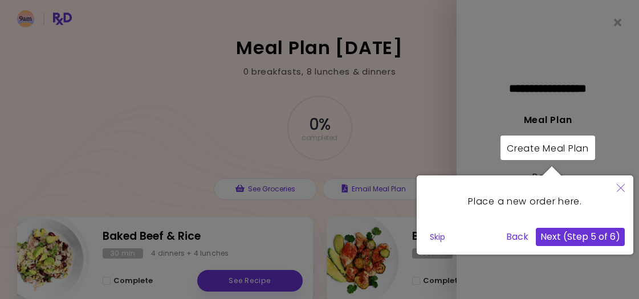
click at [573, 236] on button "Next (Step 5 of 6)" at bounding box center [580, 237] width 89 height 18
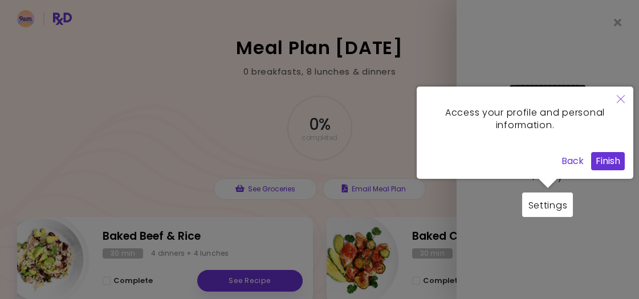
click at [597, 163] on button "Finish" at bounding box center [608, 161] width 34 height 18
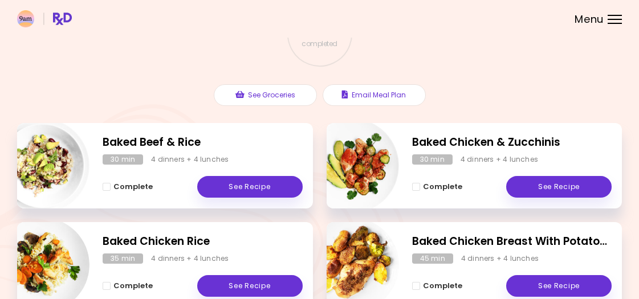
scroll to position [104, 0]
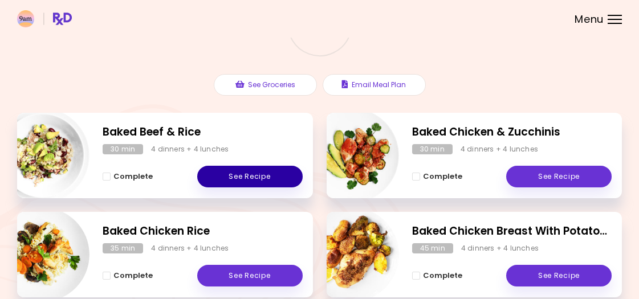
click at [266, 186] on link "See Recipe" at bounding box center [249, 177] width 105 height 22
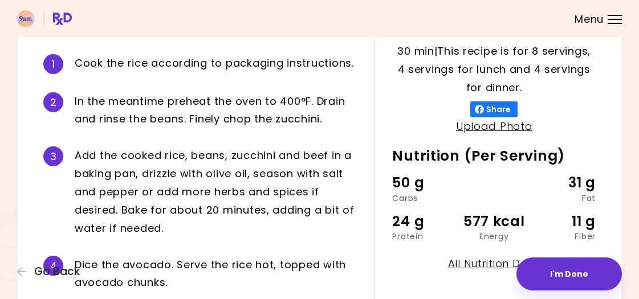
scroll to position [233, 0]
